Goal: Task Accomplishment & Management: Use online tool/utility

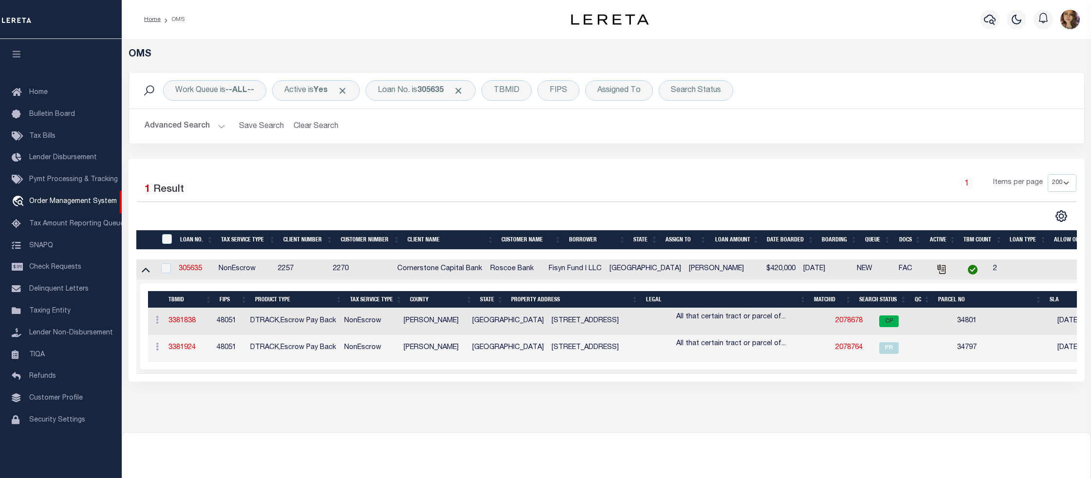
select select "200"
click at [418, 90] on div "Loan No. is 305635" at bounding box center [421, 90] width 110 height 20
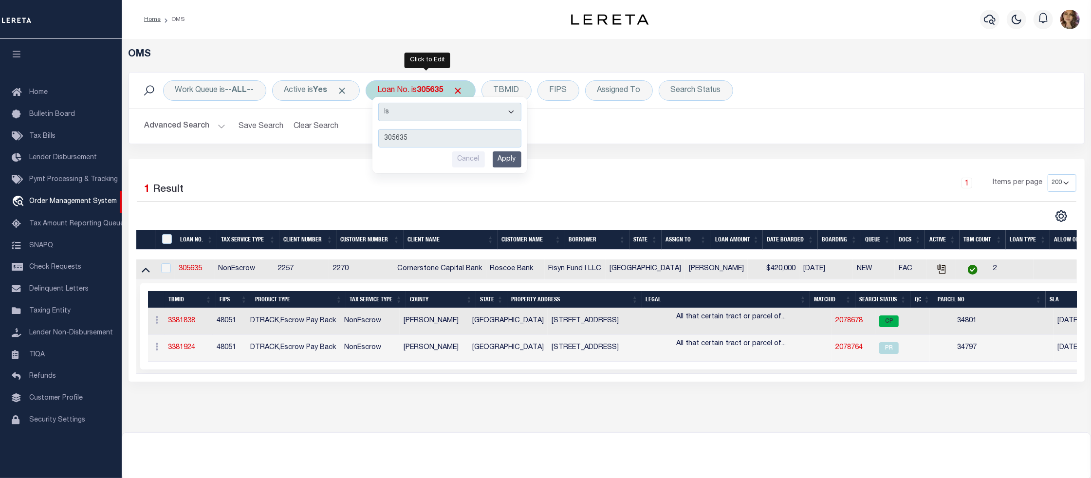
type input "1322734698"
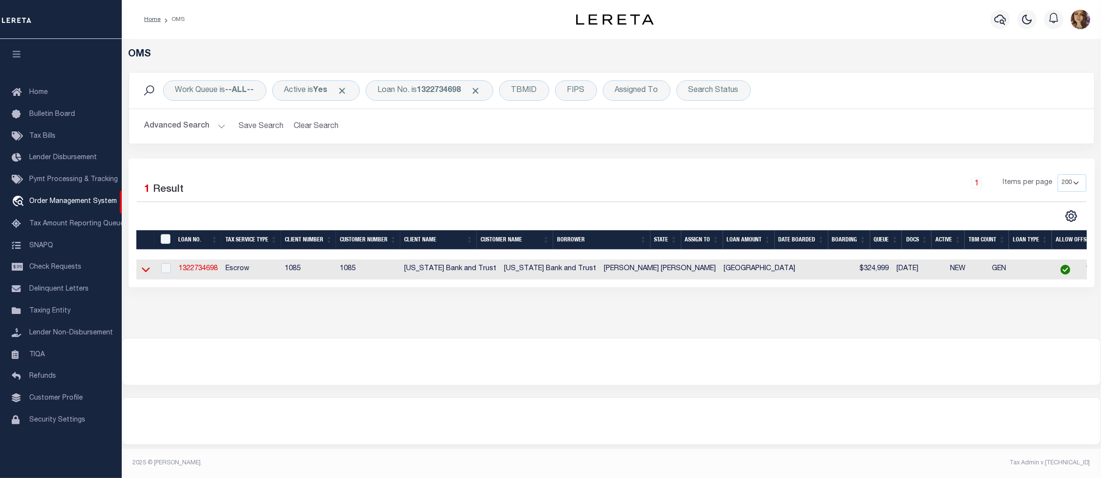
click at [143, 275] on icon at bounding box center [146, 269] width 8 height 10
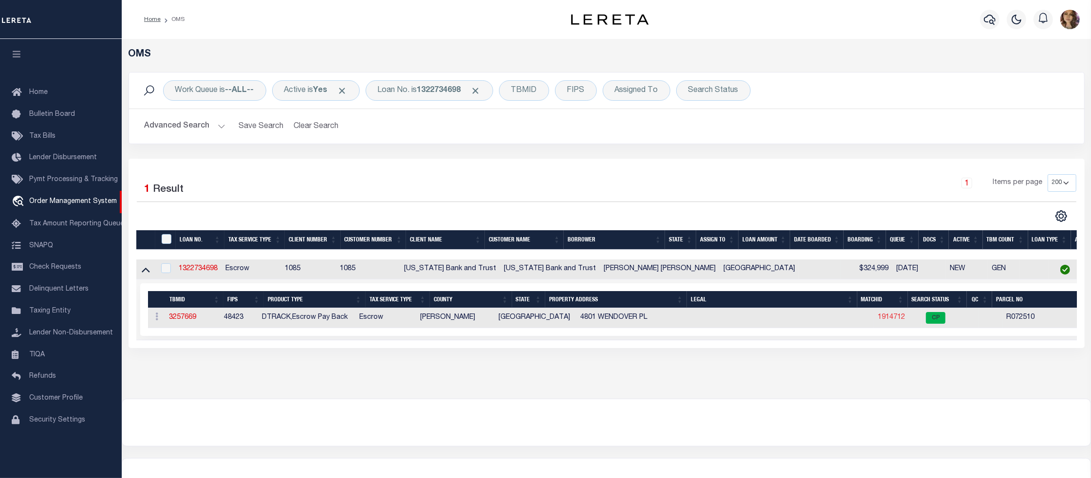
click at [878, 320] on link "1914712" at bounding box center [891, 317] width 27 height 7
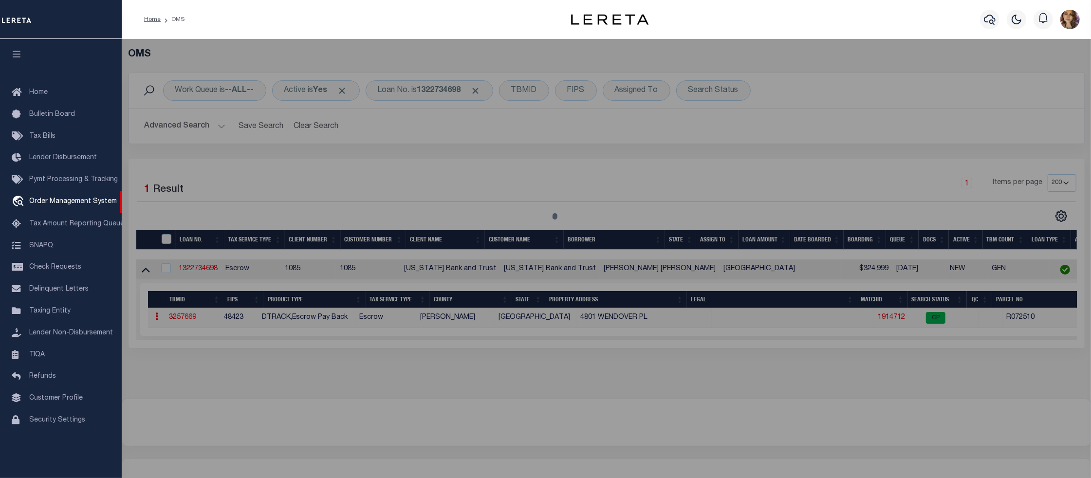
checkbox input "false"
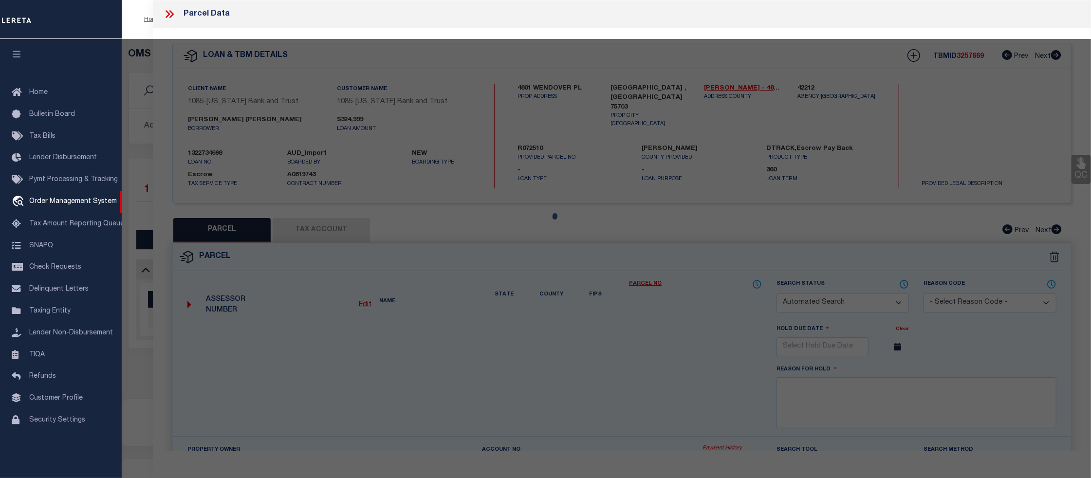
select select "CP"
type input "PITTMAN JOHN & LOIS"
type input "150000103223012000"
type input "4801 WENDOVER PL"
checkbox input "false"
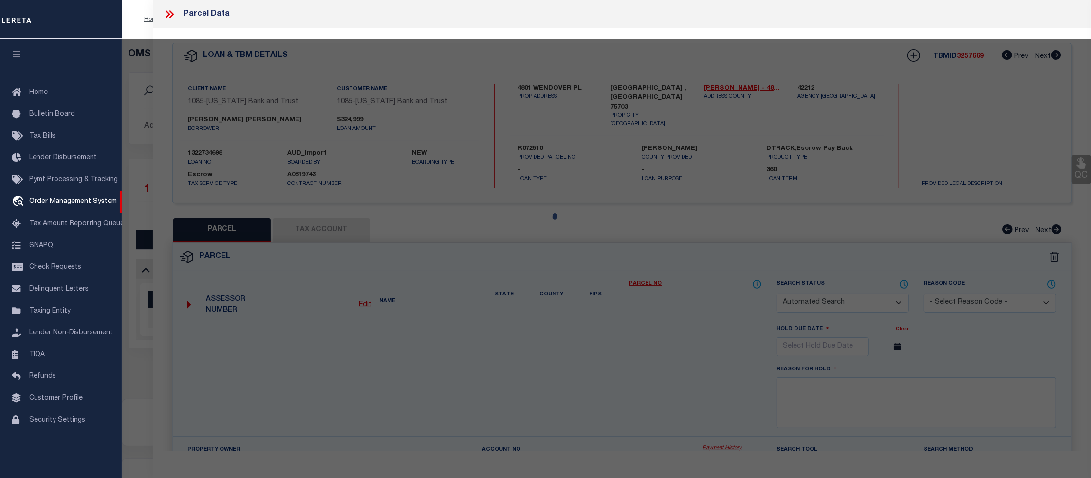
type input "TYLER TX"
type textarea "4801 WENDOVER PL C189 I-19.4B HILLSHIRE HEIGHTS U-10 BLOCK 1032-W LOT 12 0.000"
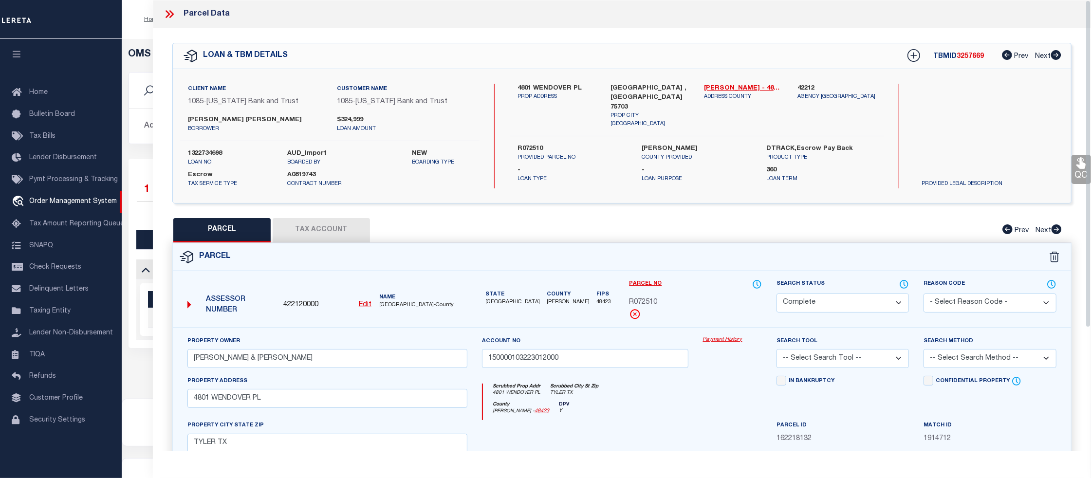
click at [725, 339] on link "Payment History" at bounding box center [732, 340] width 59 height 8
click at [171, 8] on icon at bounding box center [169, 14] width 13 height 13
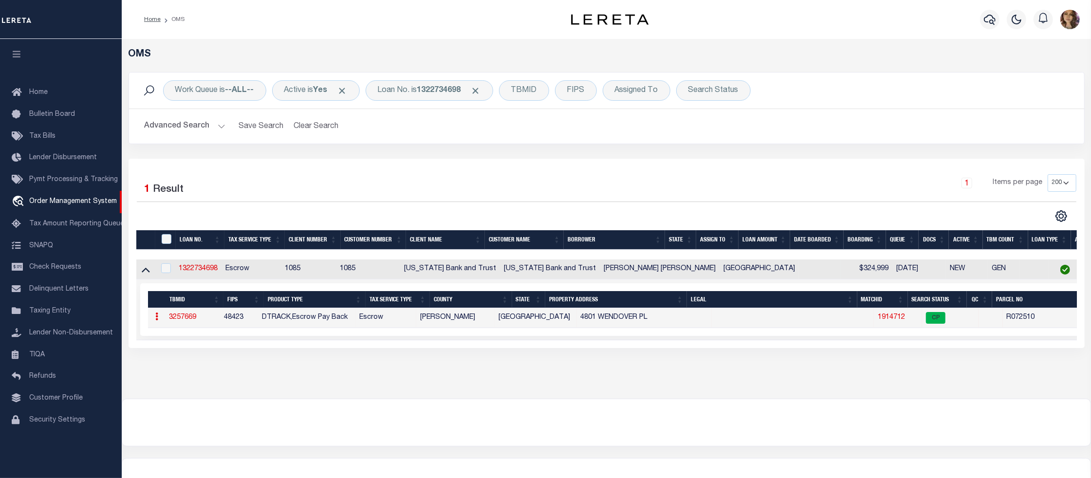
click at [878, 317] on link "1914712" at bounding box center [891, 317] width 27 height 7
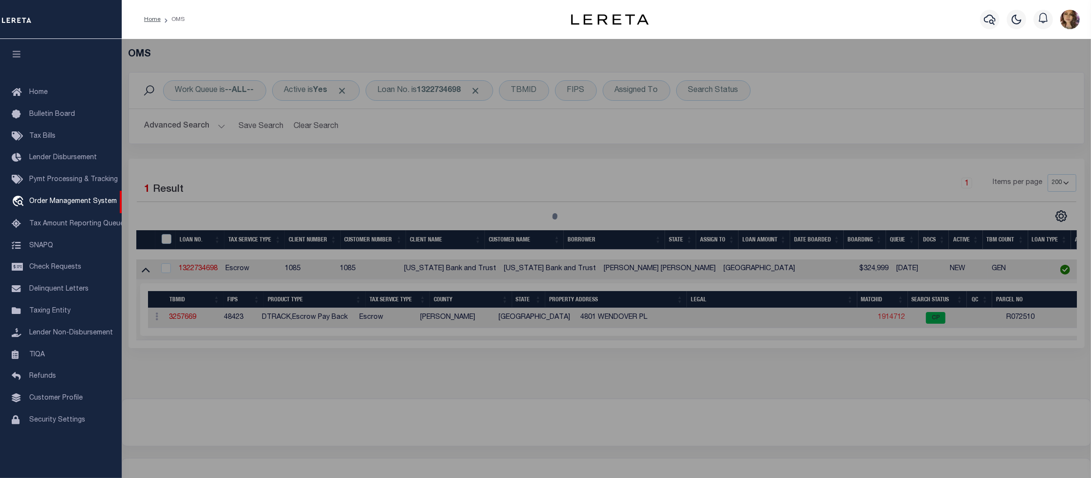
select select "AS"
checkbox input "false"
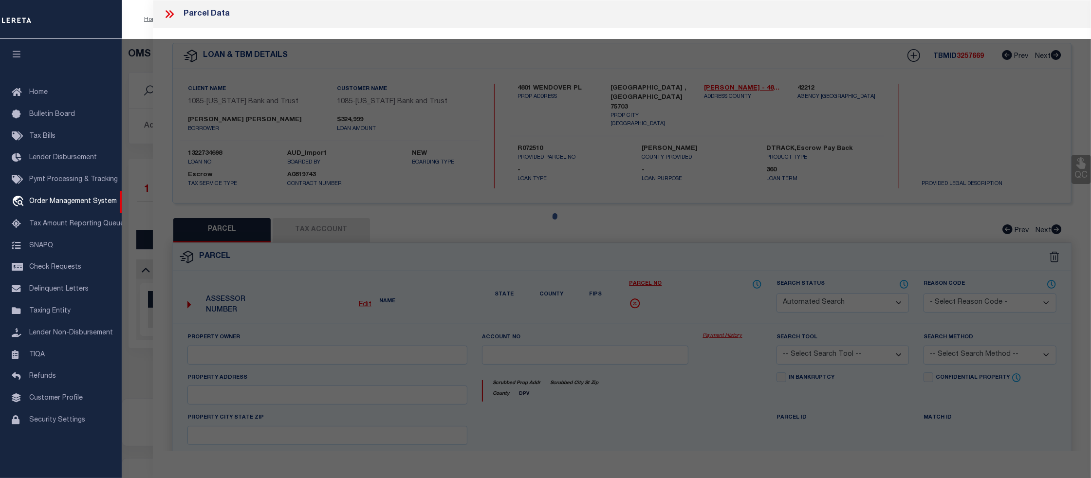
select select "CP"
type input "PITTMAN JOHN & LOIS"
type input "150000103223012000"
type input "4801 WENDOVER PL"
checkbox input "false"
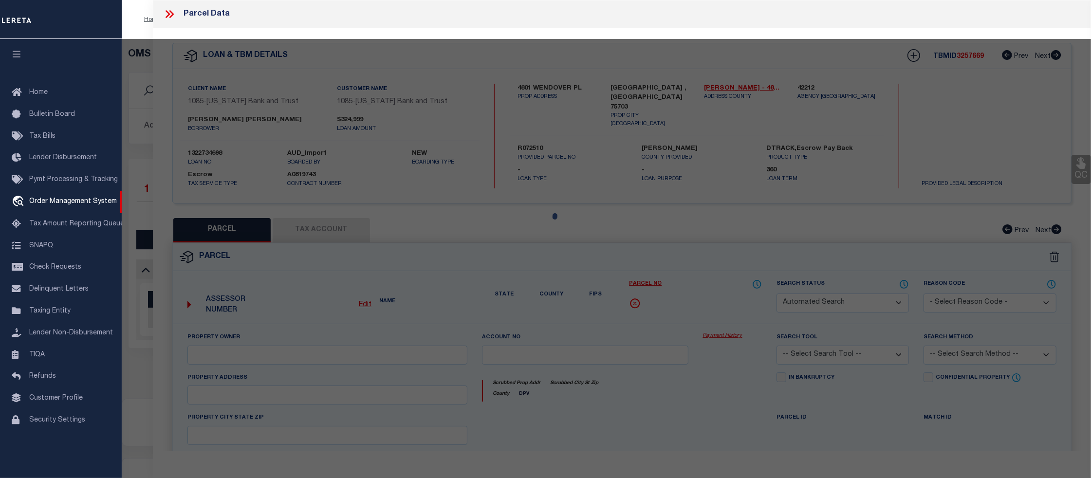
type input "TYLER TX"
type textarea "4801 WENDOVER PL C189 I-19.4B HILLSHIRE HEIGHTS U-10 BLOCK 1032-W LOT 12 0.000"
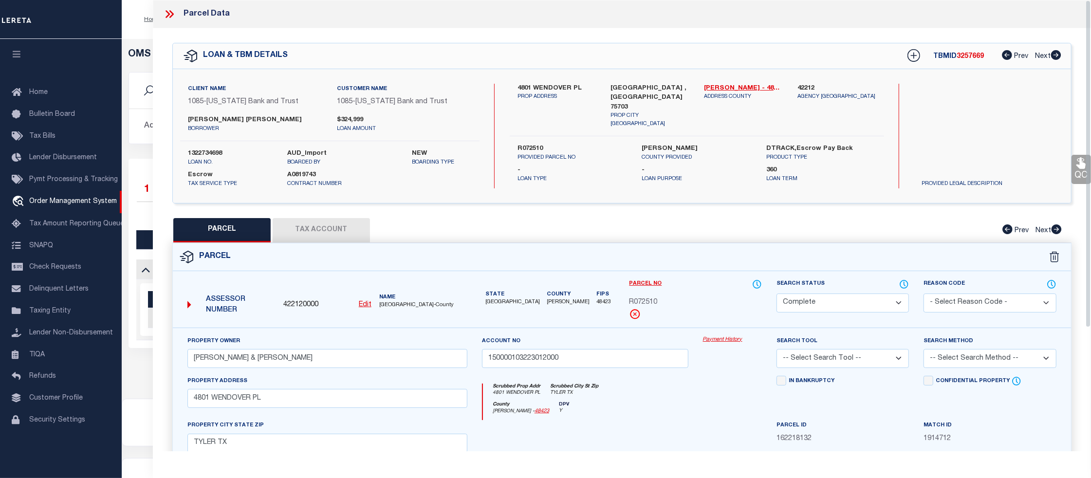
click at [731, 341] on link "Payment History" at bounding box center [732, 340] width 59 height 8
click at [325, 229] on button "Tax Account" at bounding box center [321, 230] width 97 height 24
select select "100"
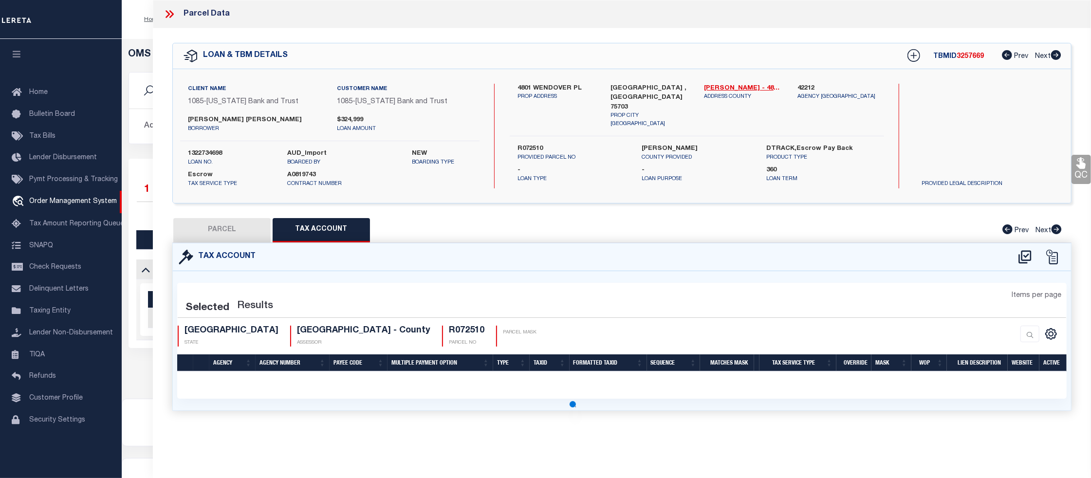
select select "100"
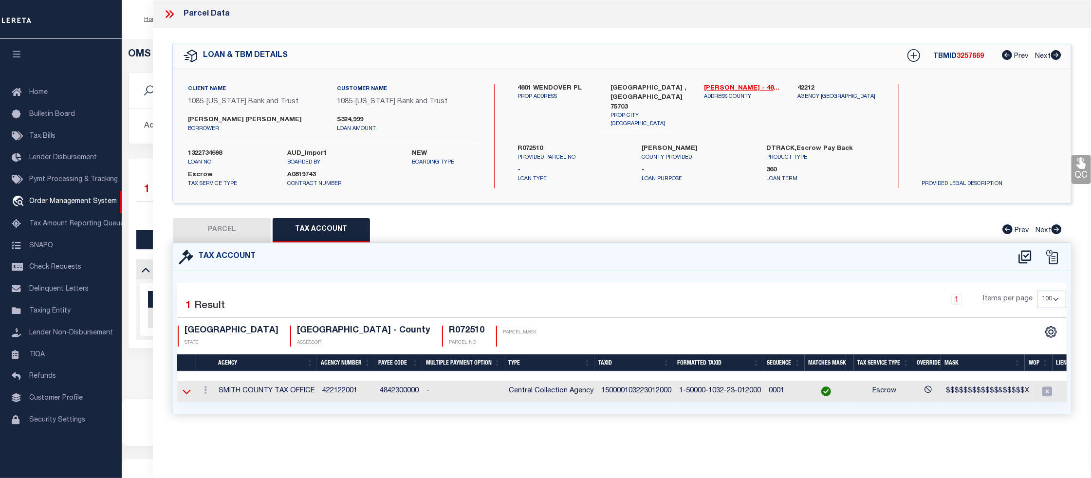
click at [184, 394] on icon at bounding box center [187, 392] width 8 height 10
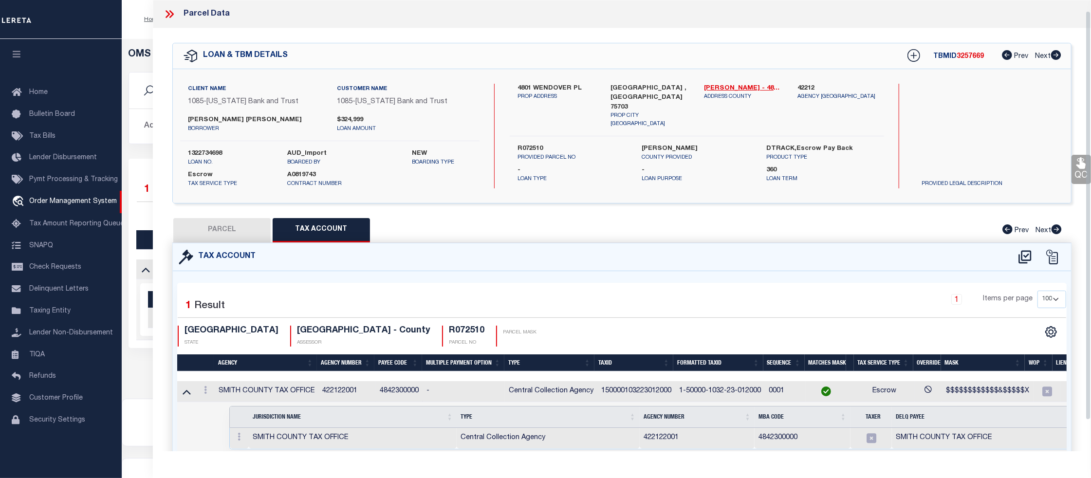
scroll to position [46, 0]
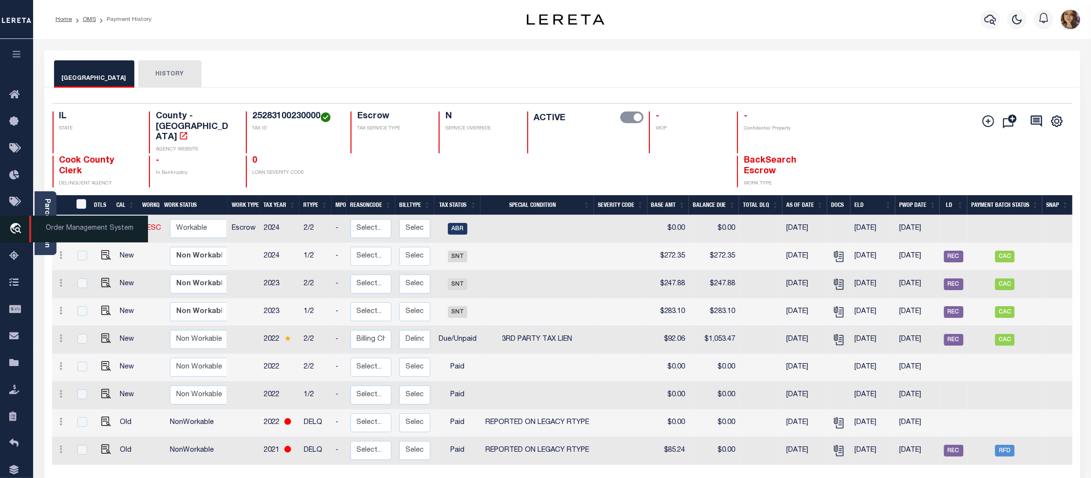
click at [62, 229] on span "Order Management System" at bounding box center [88, 229] width 119 height 27
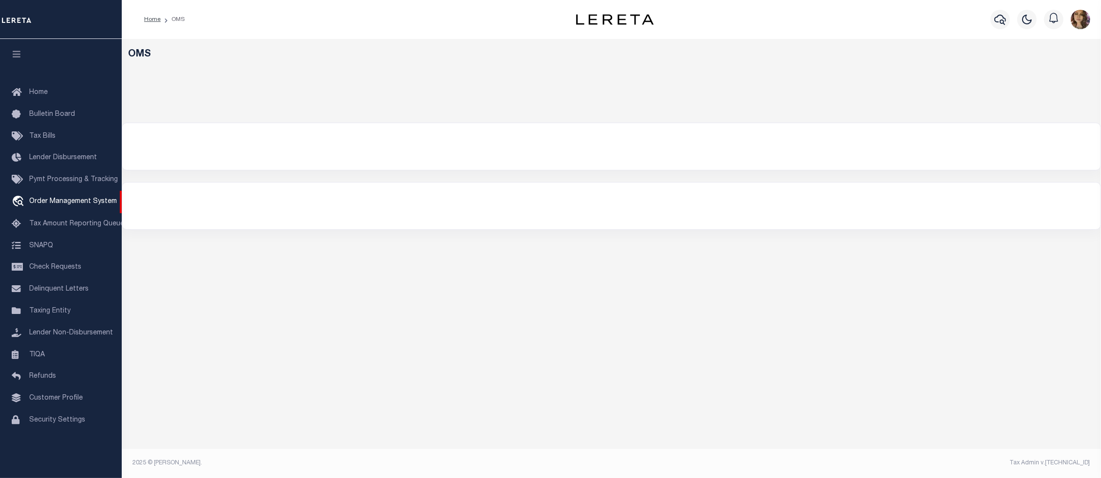
select select "200"
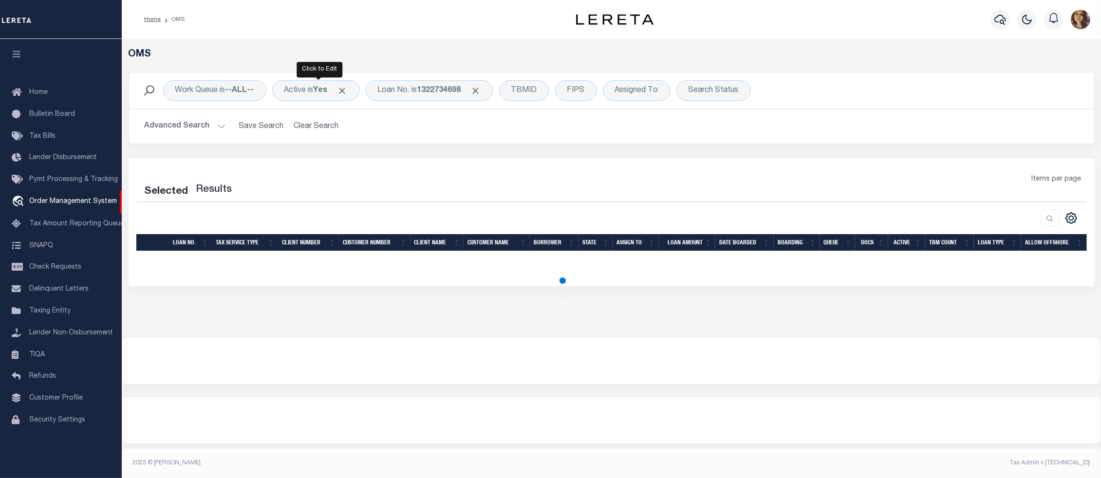
select select "200"
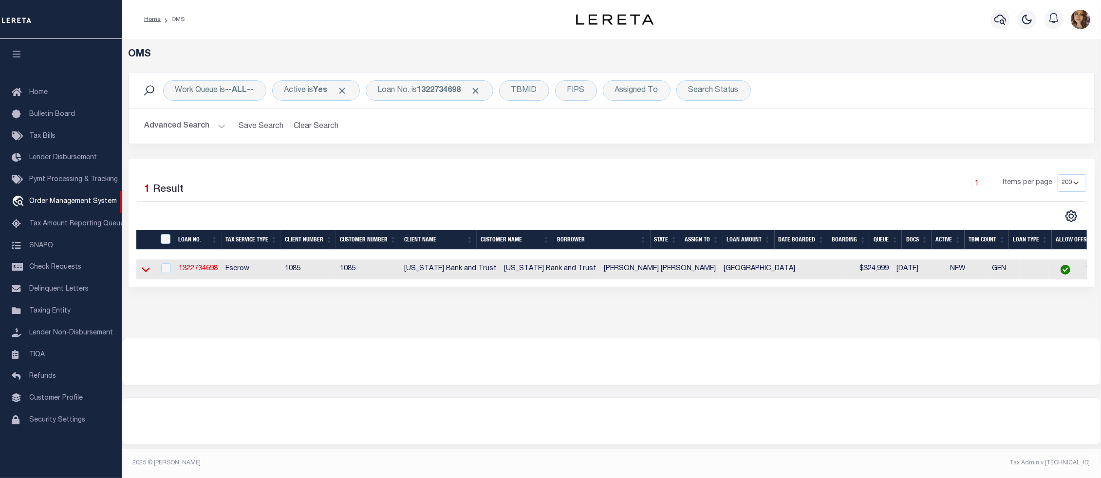
click at [144, 275] on icon at bounding box center [146, 269] width 8 height 10
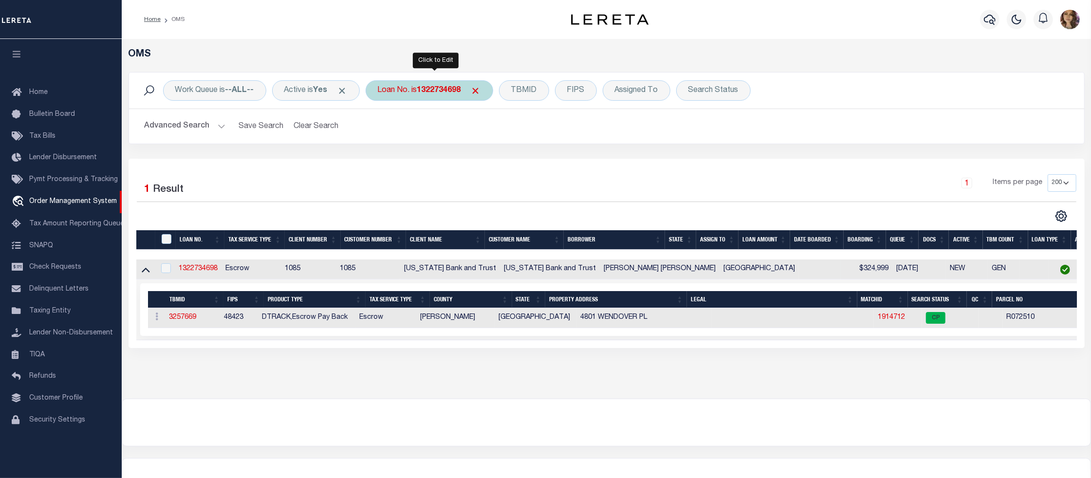
click at [423, 92] on div "Loan No. is 1322734698" at bounding box center [430, 90] width 128 height 20
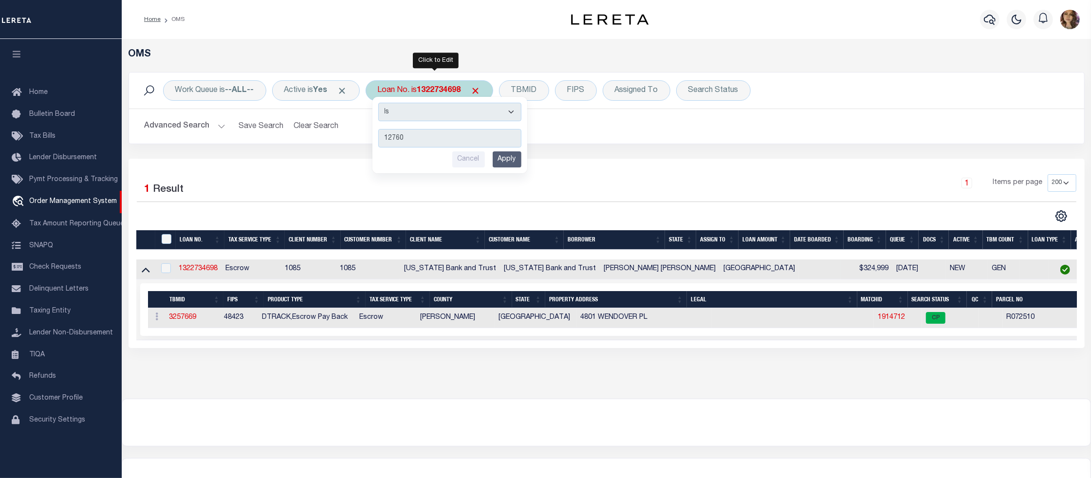
type input "12760"
click at [513, 156] on input "Apply" at bounding box center [507, 159] width 29 height 16
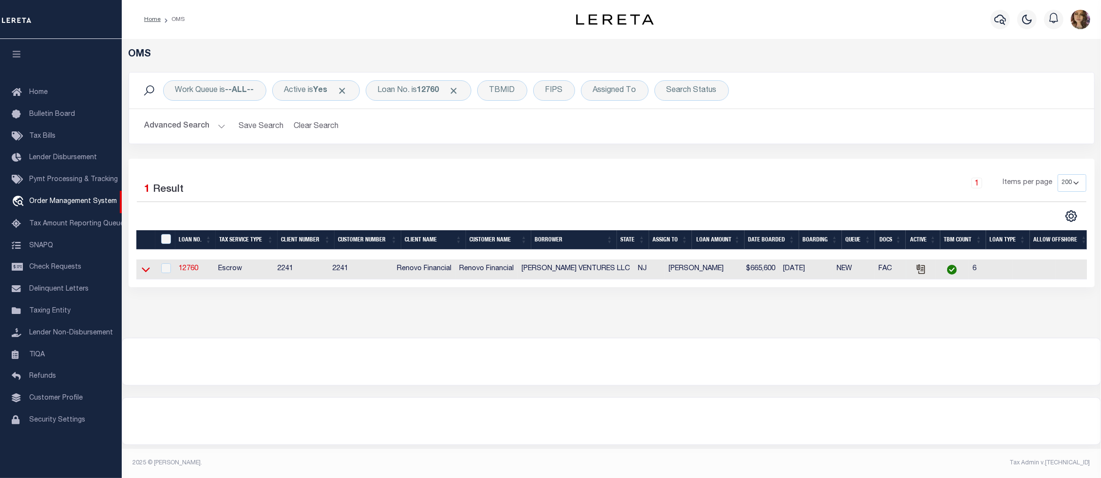
click at [147, 272] on icon at bounding box center [146, 269] width 8 height 10
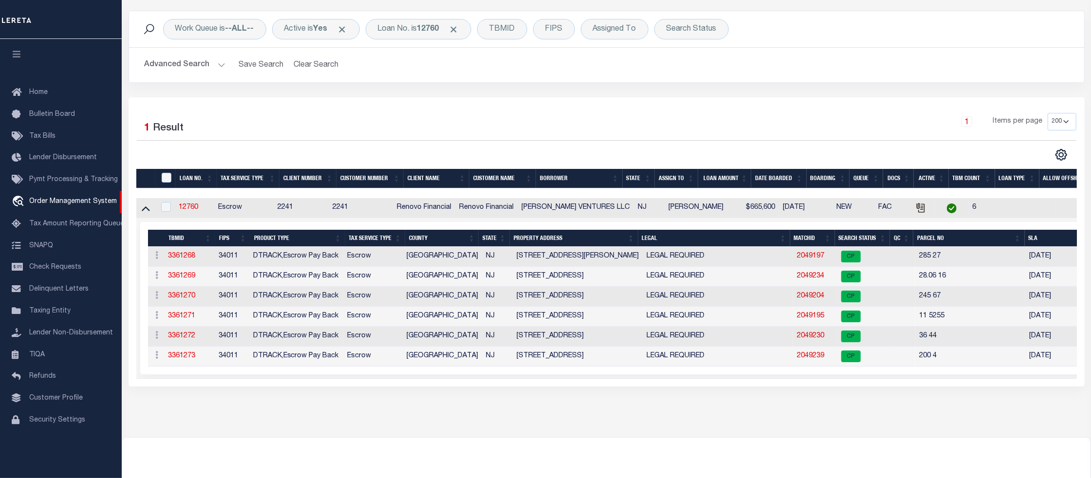
scroll to position [65, 0]
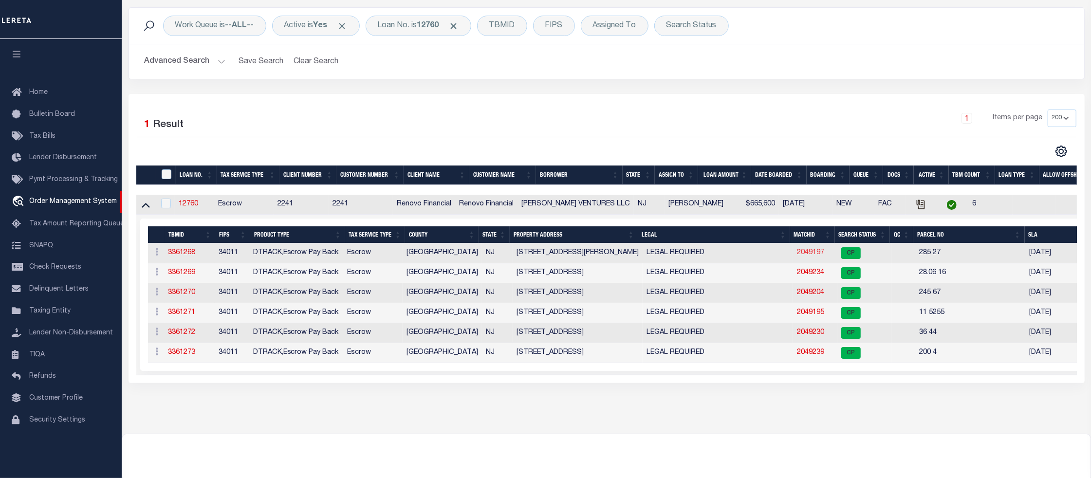
click at [800, 256] on link "2049197" at bounding box center [810, 252] width 27 height 7
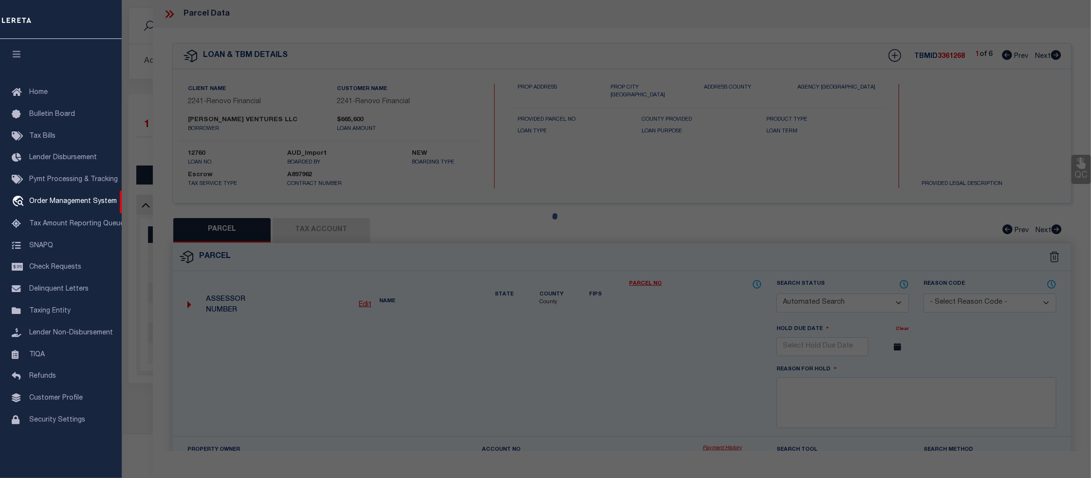
checkbox input "false"
select select "CP"
type input "ORTIZ VENTURES LLC"
select select "AGW"
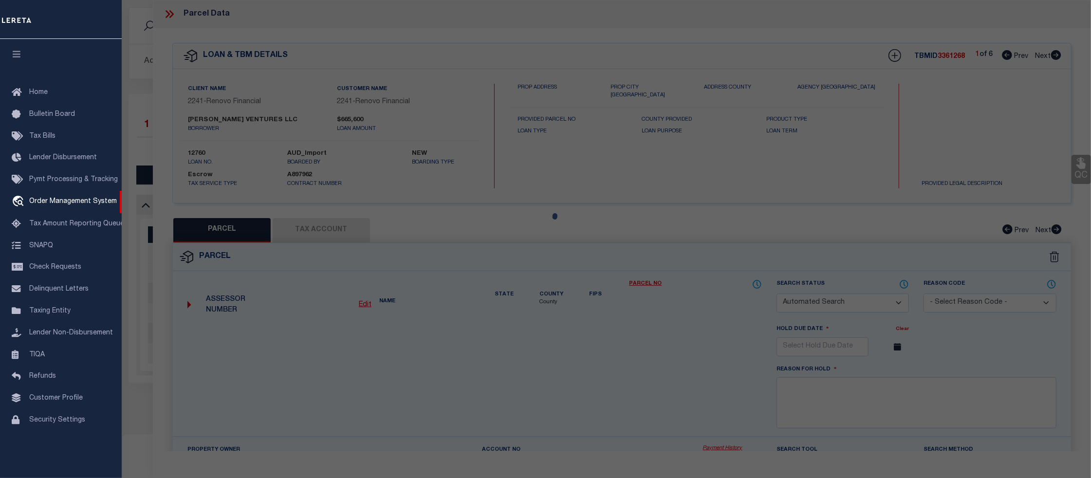
select select
type input "126 MCNEAL ST W"
checkbox input "false"
type input "[GEOGRAPHIC_DATA]"
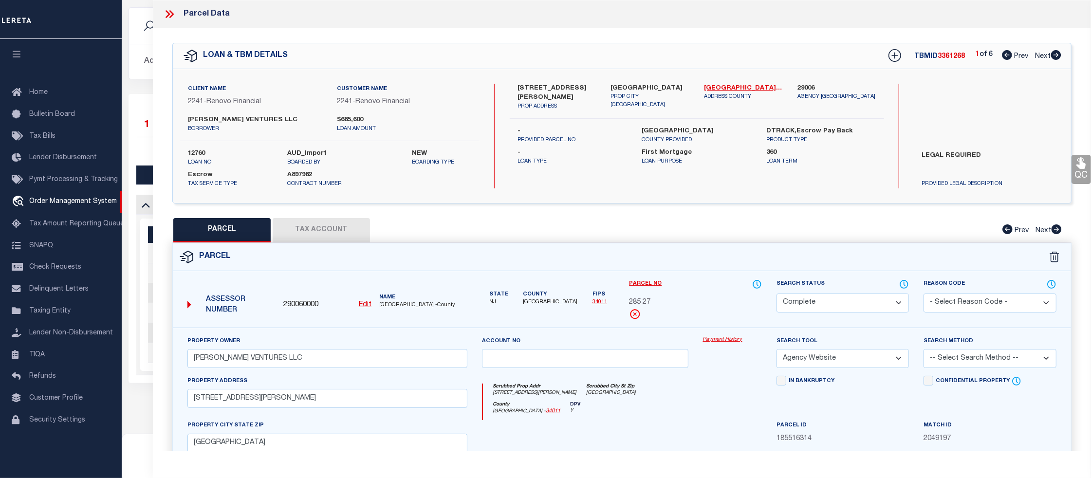
click at [727, 340] on link "Payment History" at bounding box center [732, 340] width 59 height 8
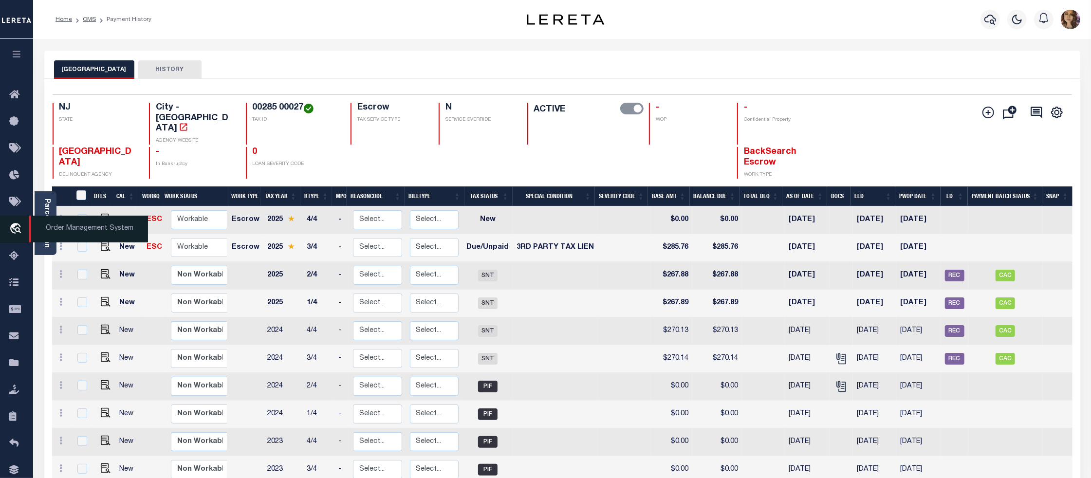
click at [61, 230] on span "Order Management System" at bounding box center [88, 229] width 119 height 27
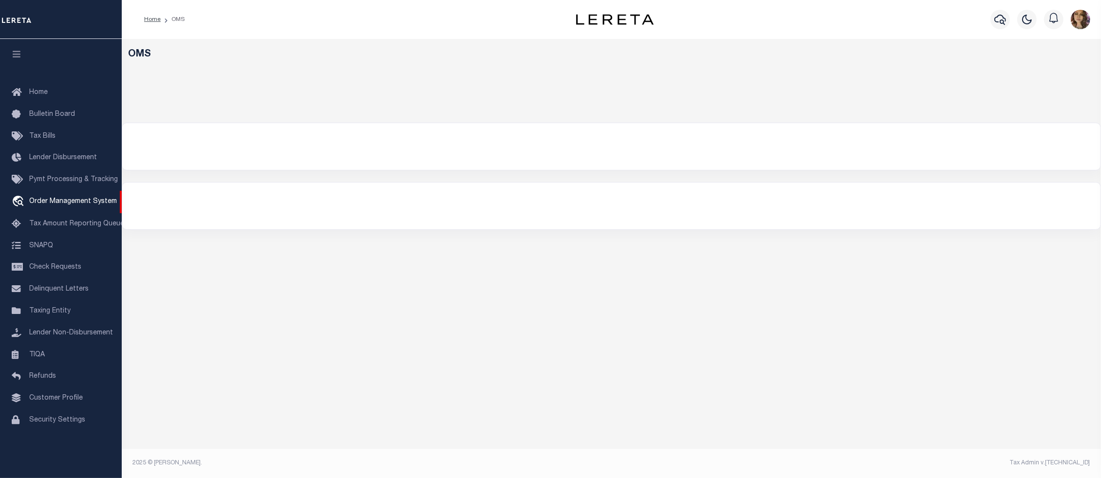
select select "200"
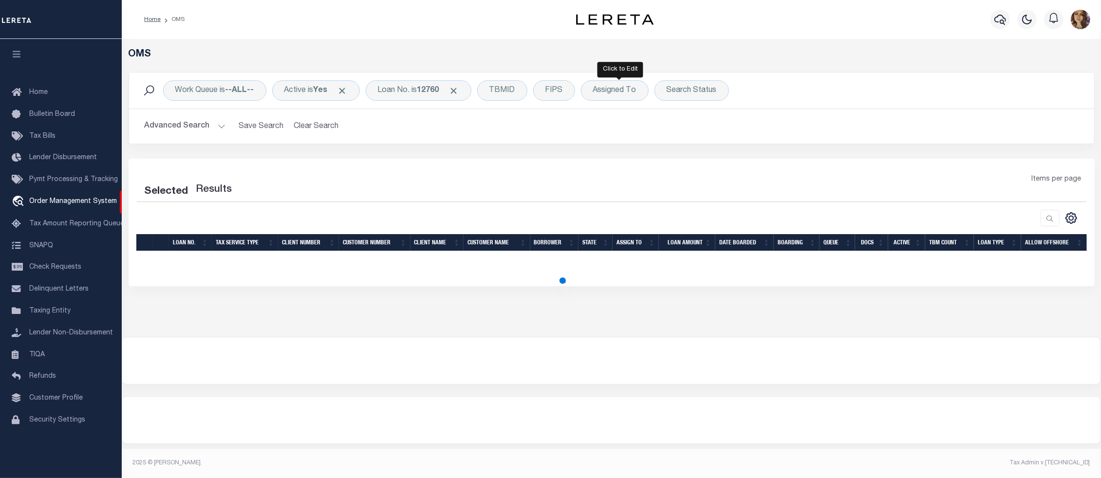
select select "200"
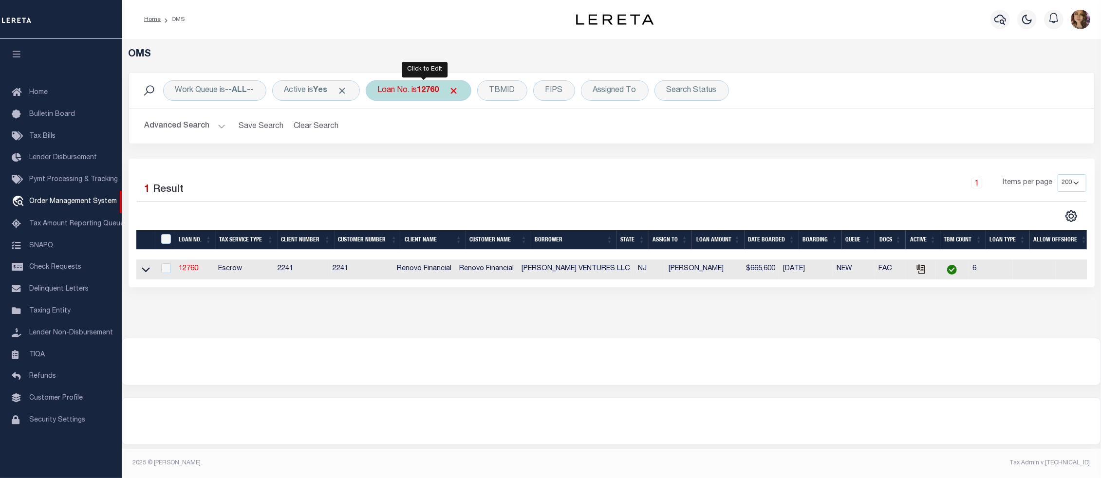
click at [423, 93] on b "12760" at bounding box center [428, 91] width 22 height 8
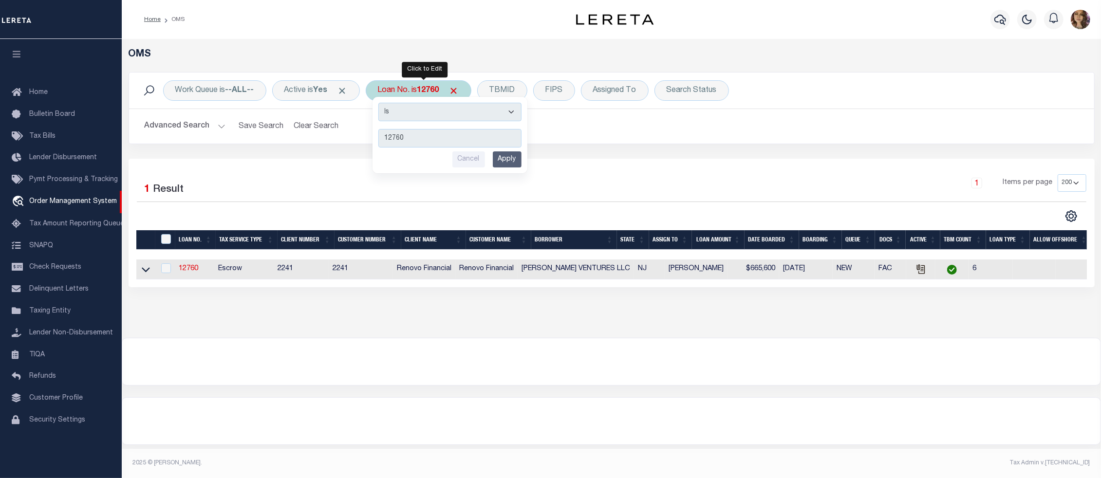
type input "15718"
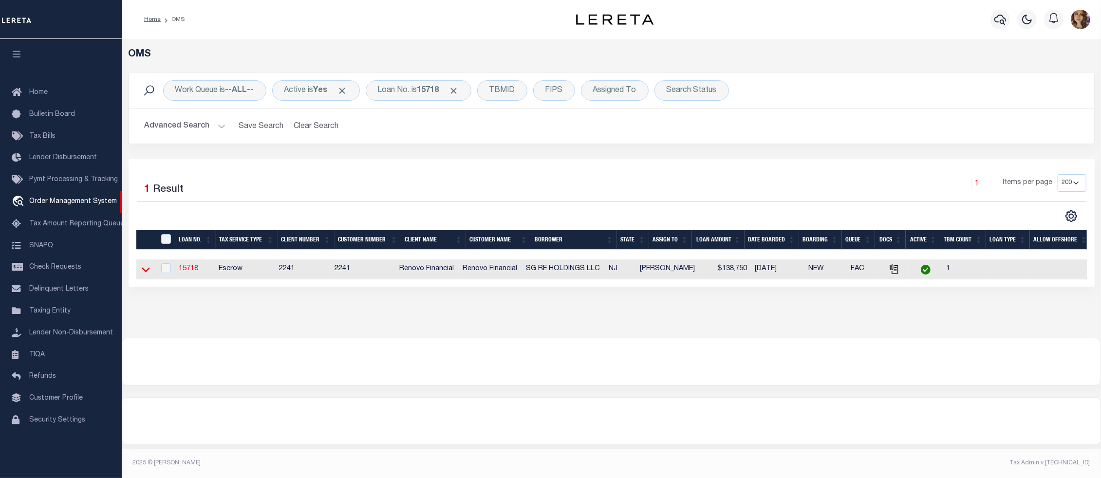
click at [144, 270] on icon at bounding box center [146, 269] width 8 height 10
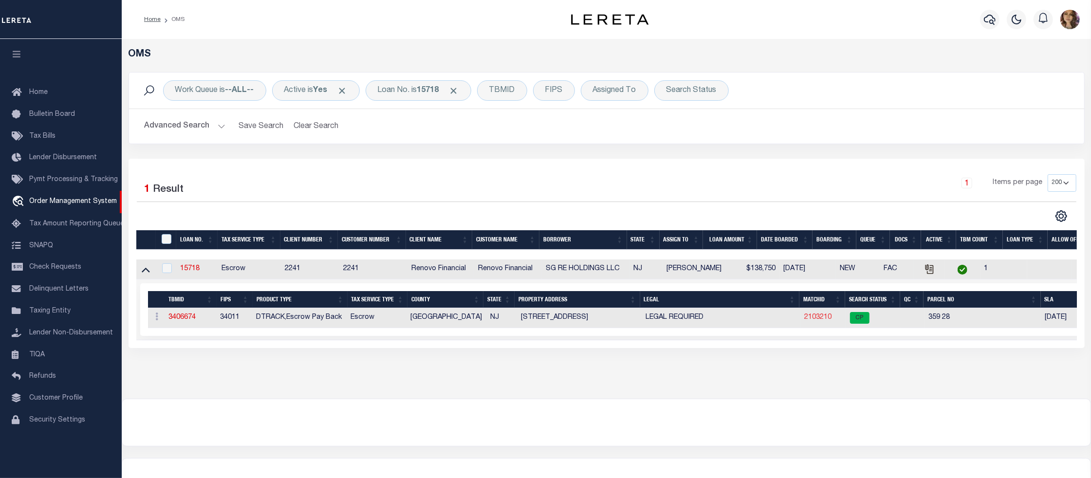
click at [820, 316] on link "2103210" at bounding box center [817, 317] width 27 height 7
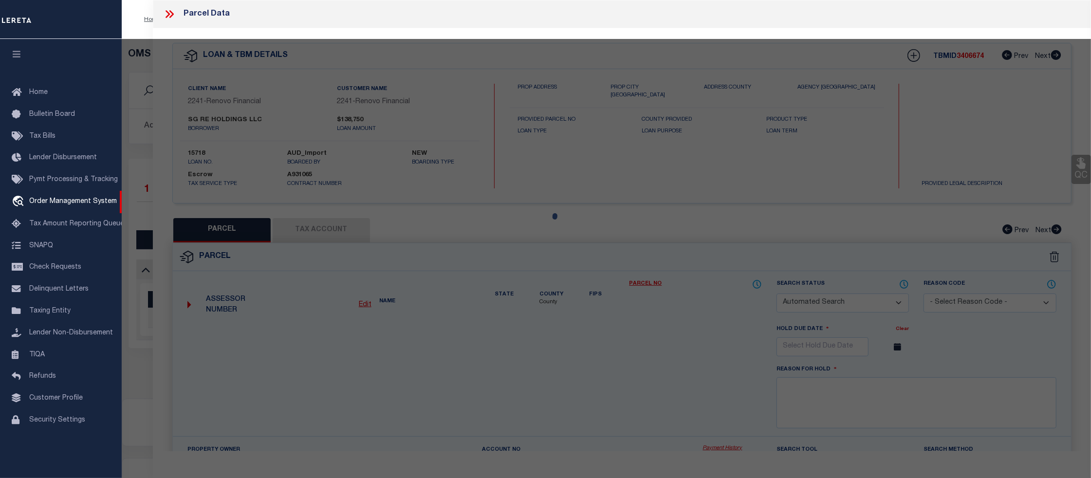
checkbox input "false"
select select "CP"
type input "SG RE HOLDINGS LLC"
select select "AGW"
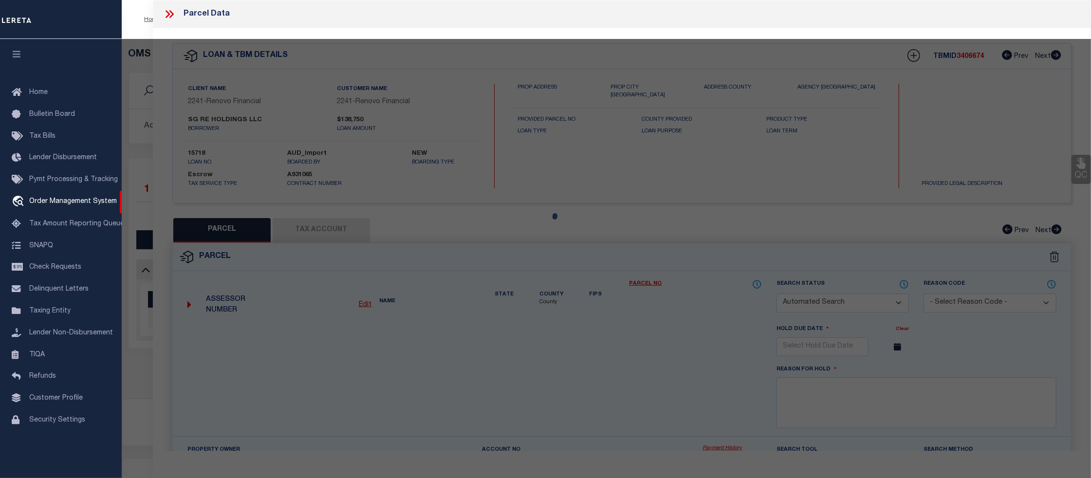
select select
type input "204 E OAK ST"
type input "[GEOGRAPHIC_DATA]"
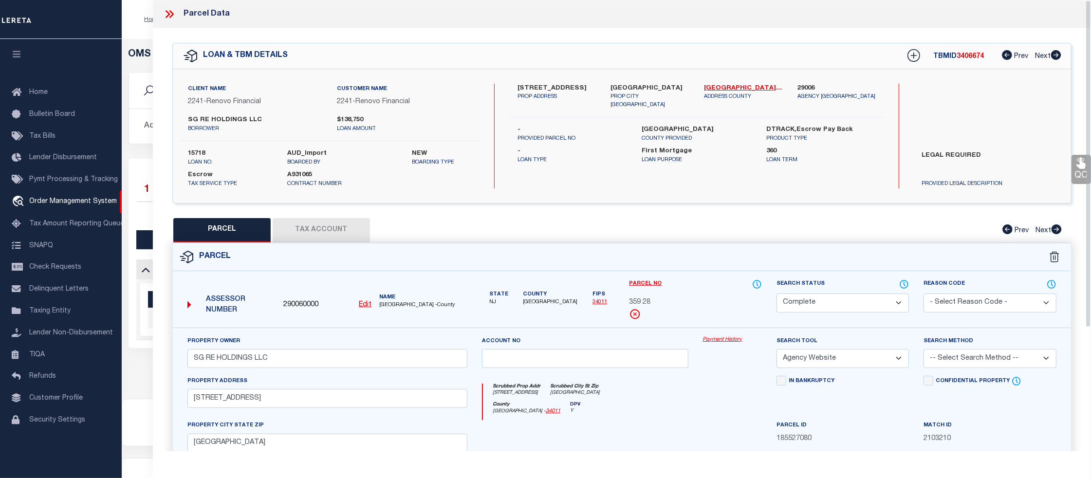
click at [719, 340] on link "Payment History" at bounding box center [732, 340] width 59 height 8
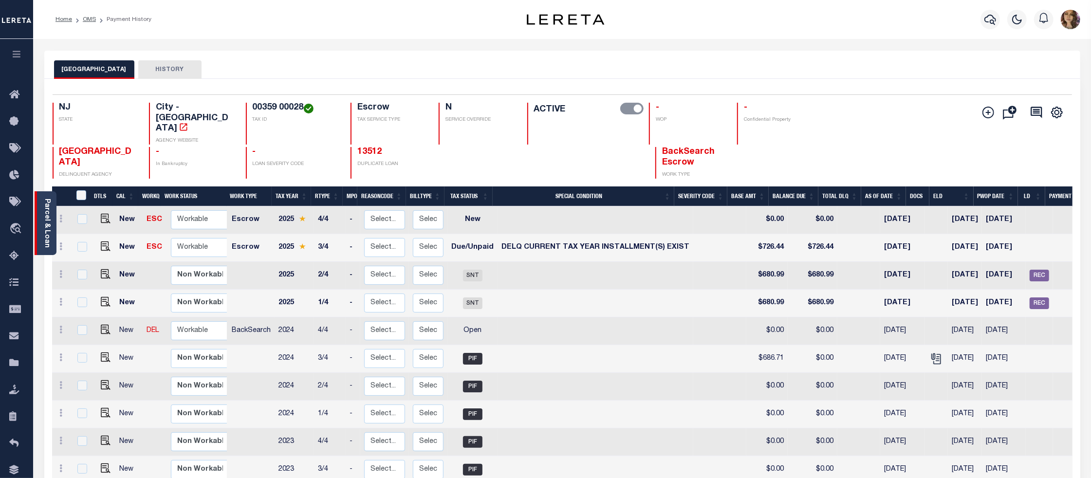
click at [46, 221] on link "Parcel & Loan" at bounding box center [46, 223] width 7 height 49
